Goal: Task Accomplishment & Management: Complete application form

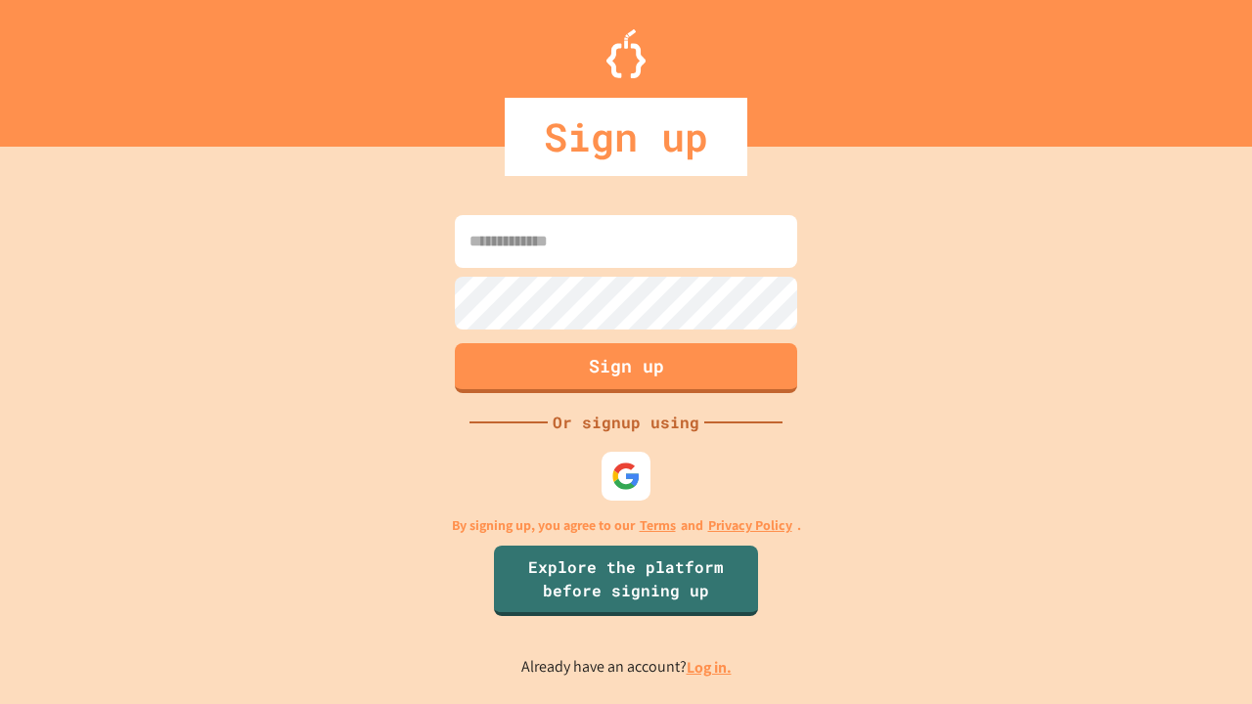
click at [710, 667] on link "Log in." at bounding box center [708, 667] width 45 height 21
